Goal: Task Accomplishment & Management: Manage account settings

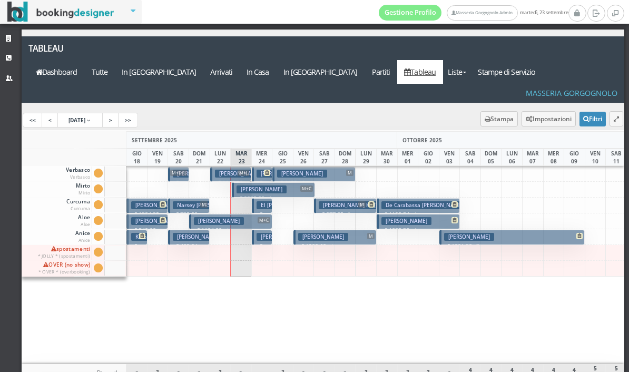
click at [303, 186] on span "M+C" at bounding box center [306, 189] width 13 height 6
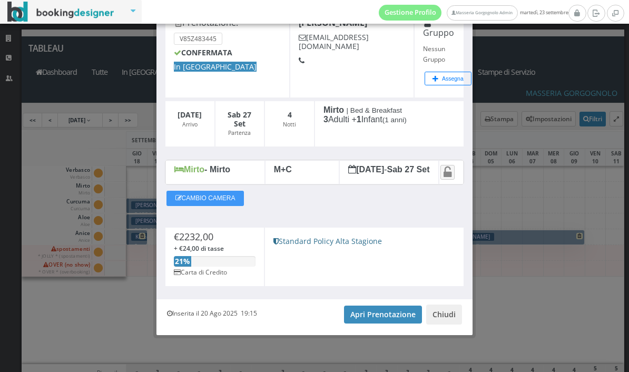
scroll to position [73, 0]
click at [382, 313] on link "Apri Prenotazione" at bounding box center [383, 315] width 78 height 18
click at [454, 318] on button "Chiudi" at bounding box center [444, 315] width 36 height 20
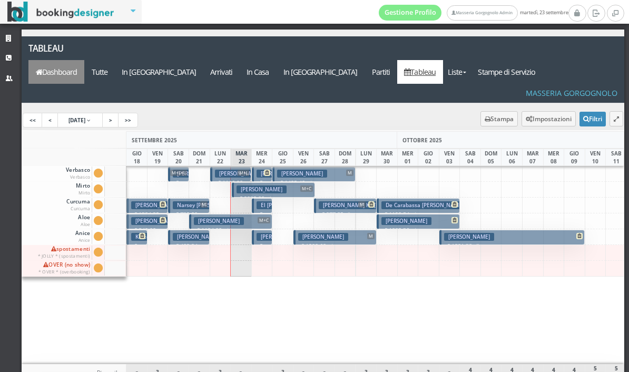
click at [84, 60] on link "Dashboard" at bounding box center [56, 72] width 56 height 24
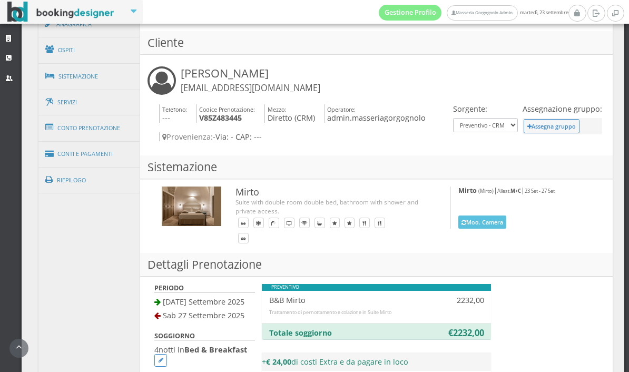
scroll to position [614, 0]
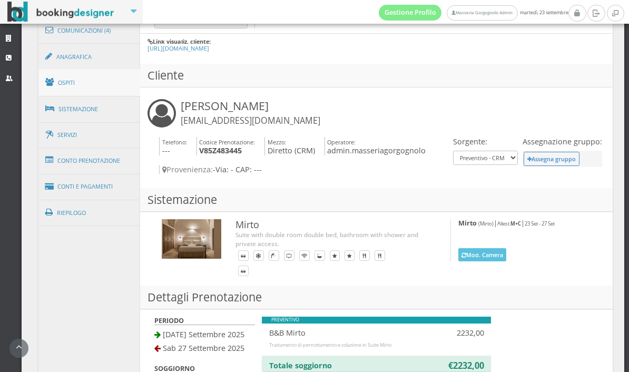
click at [44, 90] on link "Ospiti" at bounding box center [89, 82] width 102 height 27
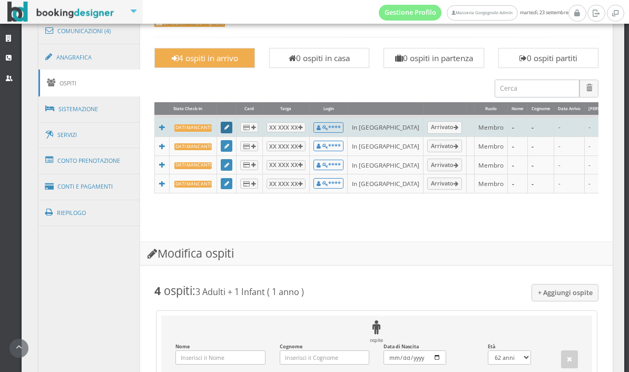
click at [229, 131] on icon at bounding box center [227, 128] width 5 height 6
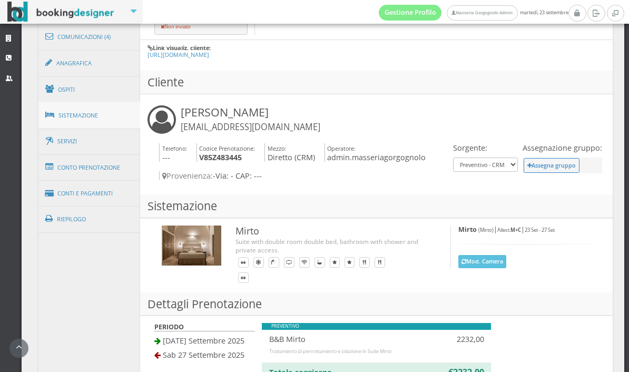
click at [115, 108] on link "Sistemazione" at bounding box center [89, 115] width 102 height 27
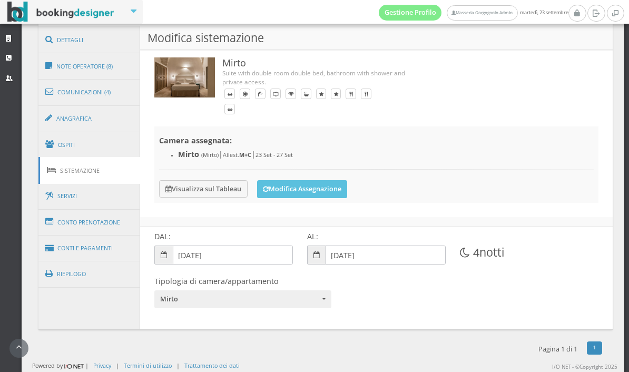
scroll to position [561, 0]
click at [116, 134] on link "Ospiti" at bounding box center [89, 144] width 102 height 27
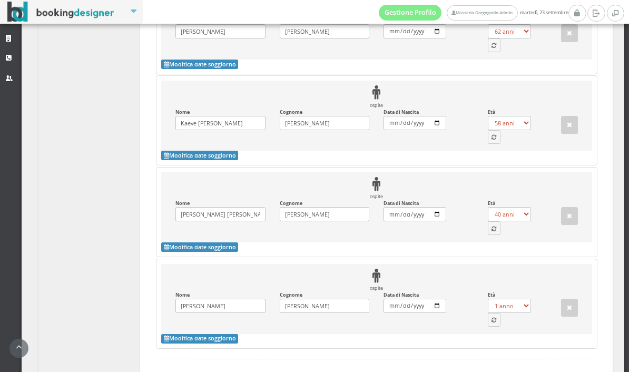
scroll to position [999, 0]
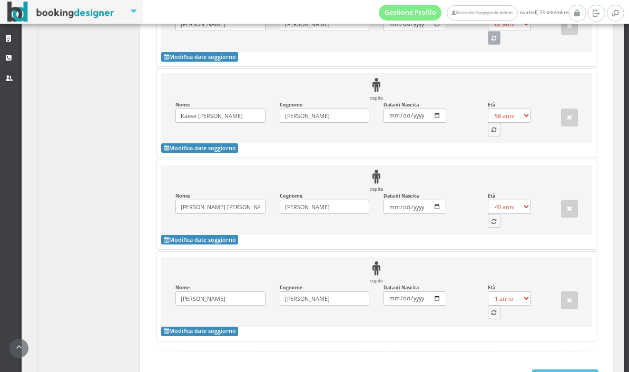
click at [499, 45] on button "button" at bounding box center [494, 38] width 13 height 14
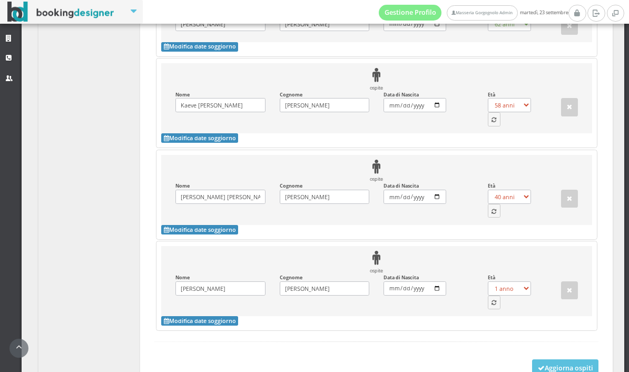
select select "37"
click at [495, 126] on button "button" at bounding box center [494, 119] width 13 height 14
select select "38"
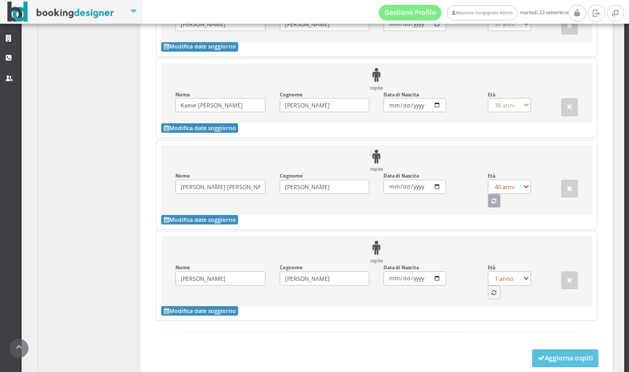
click at [494, 205] on icon "button" at bounding box center [494, 202] width 5 height 6
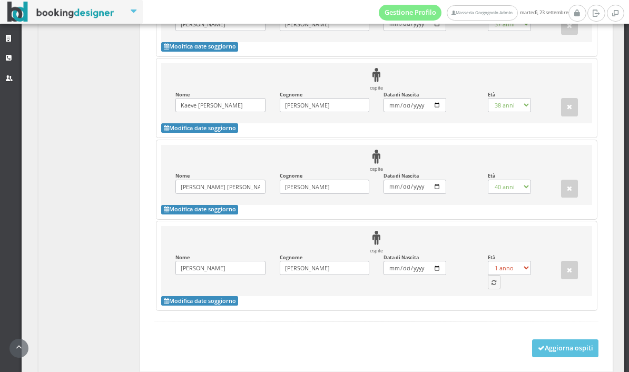
select select "1"
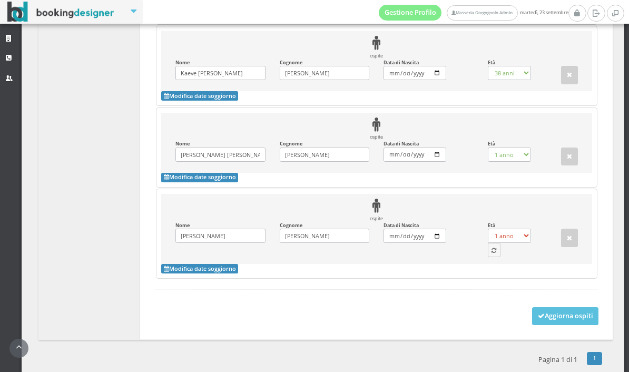
scroll to position [1057, 0]
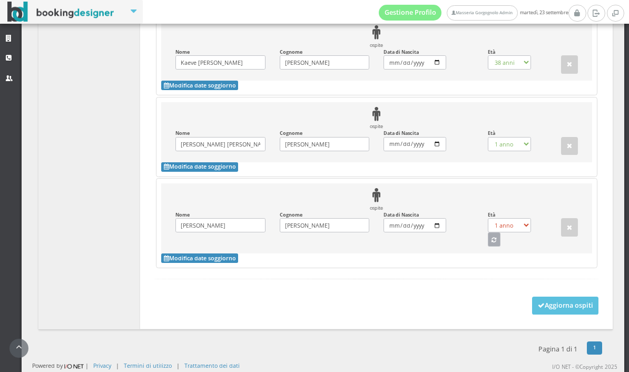
click at [497, 246] on button "button" at bounding box center [494, 239] width 13 height 14
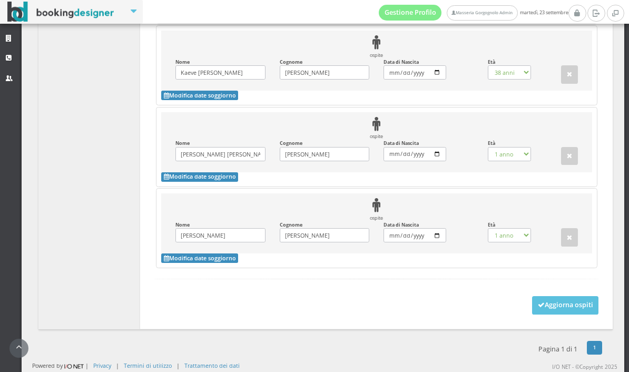
select select "69"
click at [576, 314] on button "Aggiorna ospiti" at bounding box center [565, 305] width 67 height 18
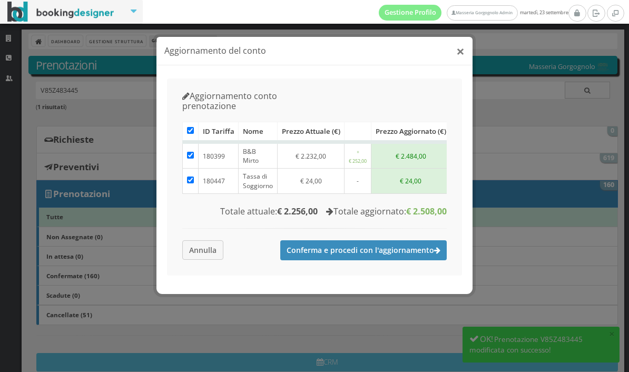
click at [460, 54] on button "×" at bounding box center [460, 51] width 8 height 15
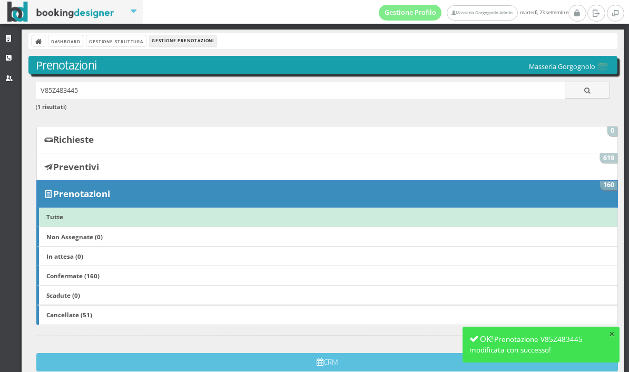
click at [610, 333] on button "×" at bounding box center [612, 334] width 6 height 10
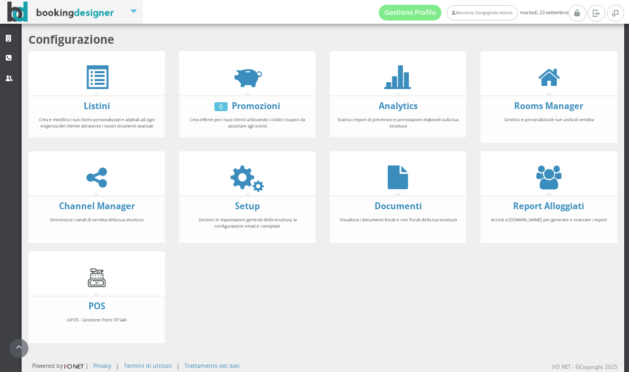
scroll to position [231, 0]
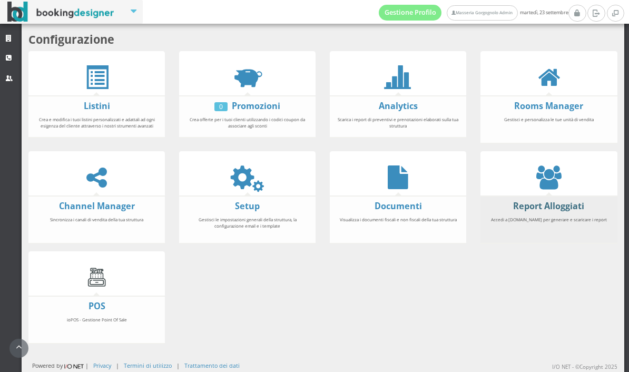
click at [542, 200] on link "Report Alloggiati" at bounding box center [548, 206] width 71 height 12
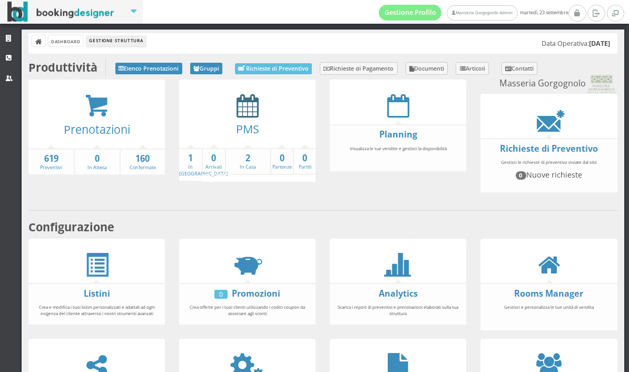
click at [248, 108] on icon at bounding box center [248, 106] width 22 height 24
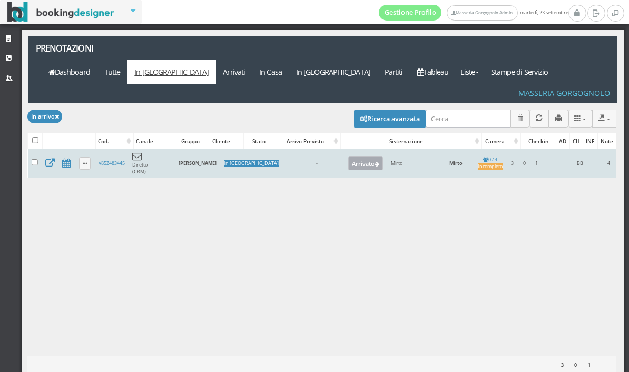
click at [363, 157] on button "Arrivato" at bounding box center [365, 164] width 35 height 14
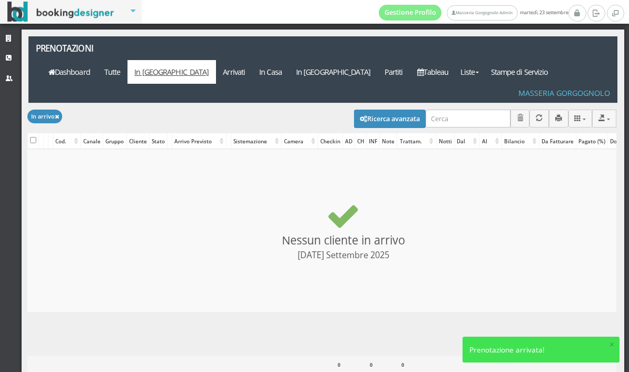
checkbox input "false"
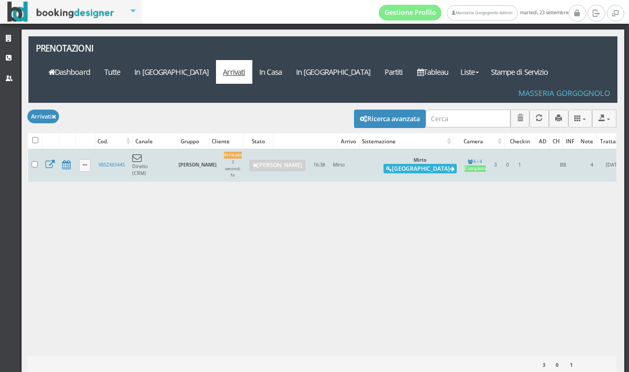
click at [457, 164] on button "Alloggia" at bounding box center [420, 168] width 73 height 9
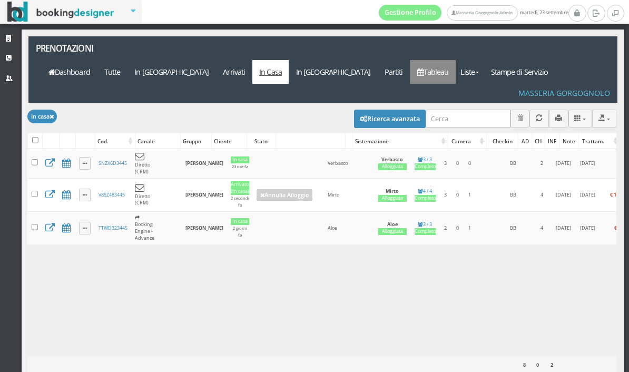
click at [456, 60] on link "Tableau" at bounding box center [433, 72] width 46 height 24
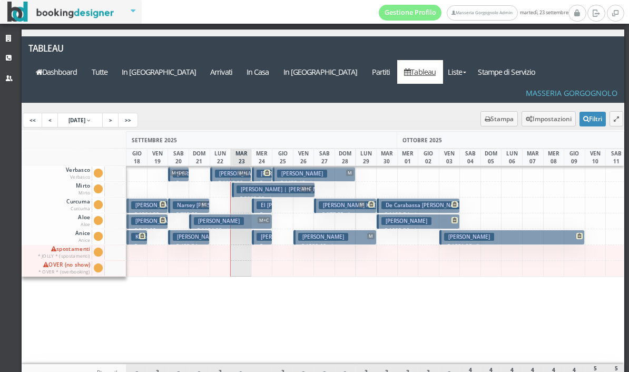
click at [264, 170] on span at bounding box center [265, 173] width 9 height 6
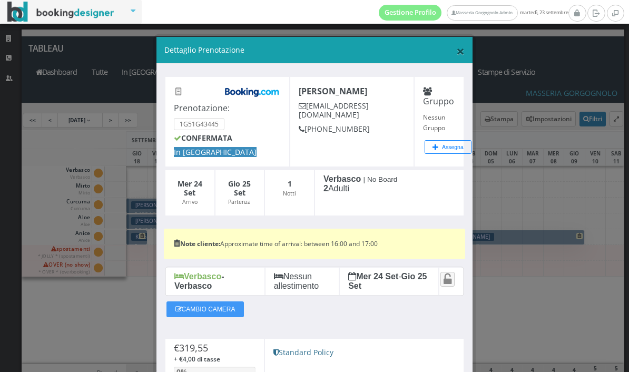
click at [458, 54] on span "×" at bounding box center [460, 51] width 8 height 20
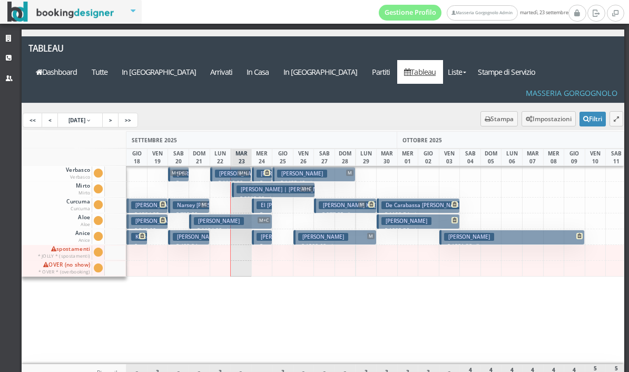
click at [267, 201] on h3 "El Charif Khaldoun" at bounding box center [285, 205] width 56 height 8
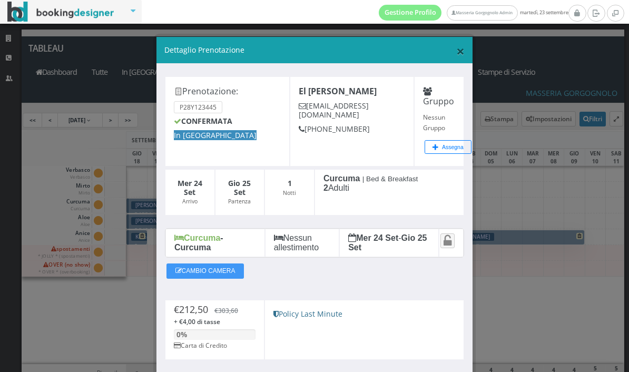
click at [461, 55] on span "×" at bounding box center [460, 51] width 8 height 20
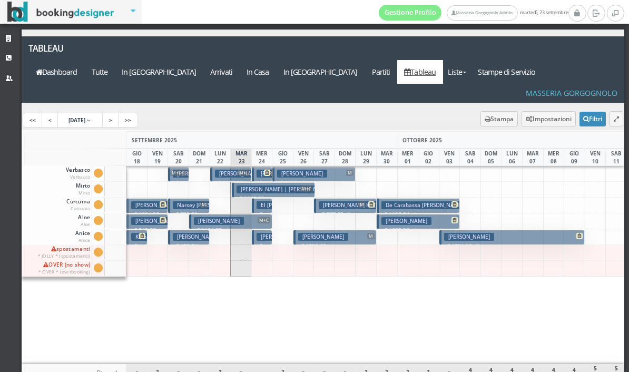
click at [269, 242] on p "€ 222.20 1 notti" at bounding box center [263, 258] width 13 height 33
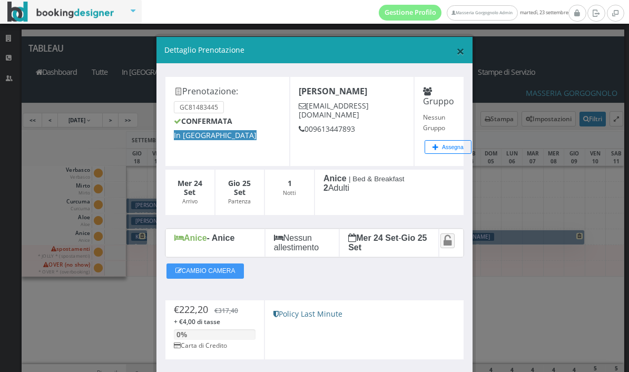
click at [457, 56] on span "×" at bounding box center [460, 51] width 8 height 20
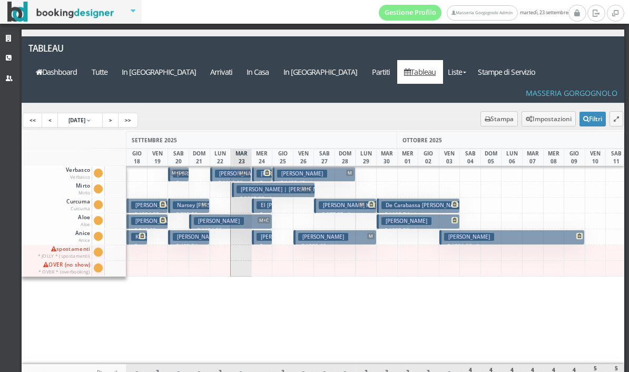
click at [267, 201] on h3 "El Charif Khaldoun" at bounding box center [285, 205] width 56 height 8
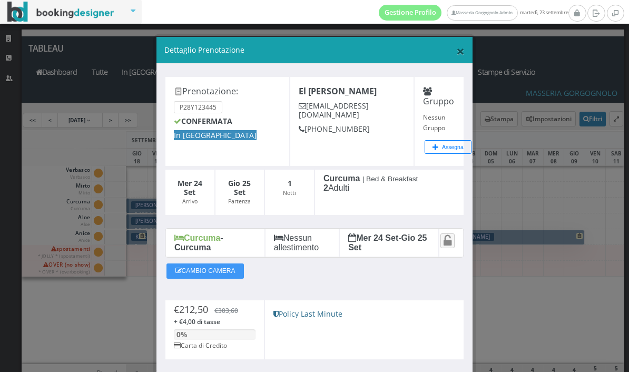
click at [459, 55] on span "×" at bounding box center [460, 51] width 8 height 20
